Goal: Task Accomplishment & Management: Use online tool/utility

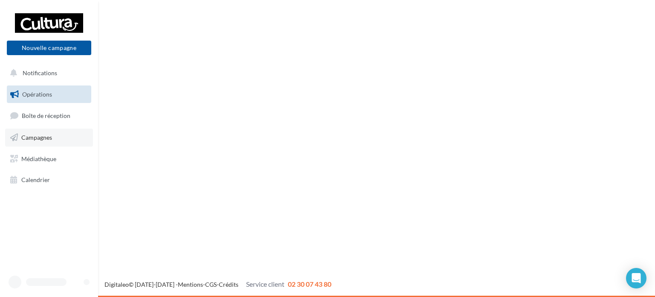
click at [54, 128] on link "Campagnes" at bounding box center [49, 137] width 88 height 18
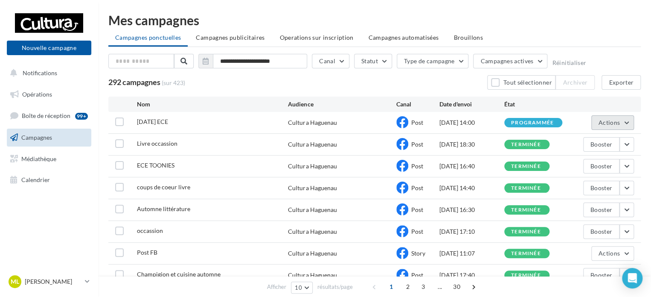
click at [603, 121] on span "Actions" at bounding box center [609, 122] width 21 height 7
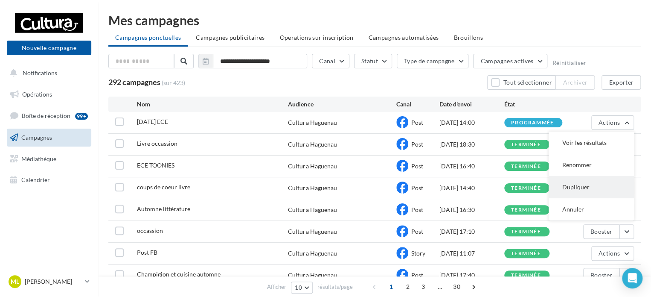
click at [587, 185] on button "Dupliquer" at bounding box center [591, 187] width 85 height 22
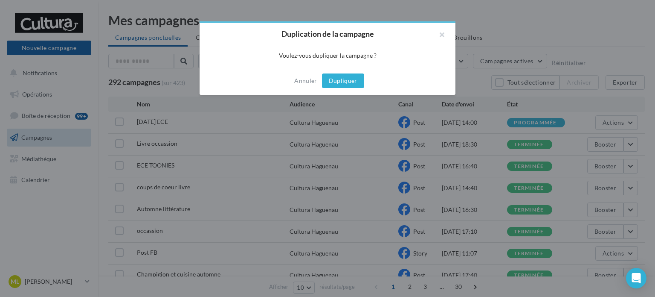
click at [336, 81] on button "Dupliquer" at bounding box center [343, 80] width 42 height 15
